Goal: Check status: Check status

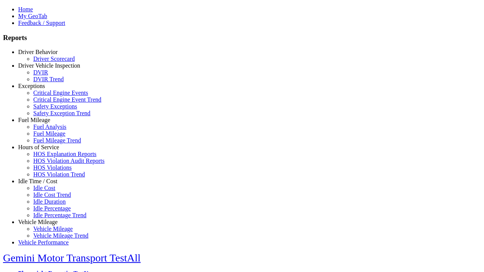
click at [44, 123] on link "Fuel Mileage" at bounding box center [34, 120] width 32 height 6
click at [49, 144] on link "Fuel Mileage Trend" at bounding box center [57, 140] width 48 height 6
select select "**********"
type input "**********"
